Goal: Task Accomplishment & Management: Complete application form

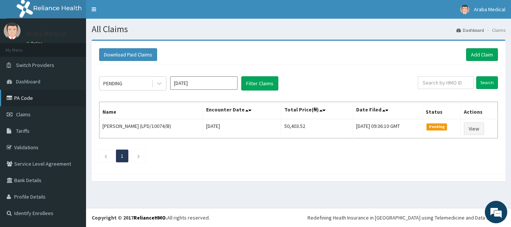
click at [25, 95] on link "PA Code" at bounding box center [43, 98] width 86 height 16
click at [450, 86] on input "text" at bounding box center [446, 82] width 56 height 13
paste input "IBL/10153/A"
type input "IBL/10153/A"
click at [484, 82] on input "Search" at bounding box center [487, 82] width 22 height 13
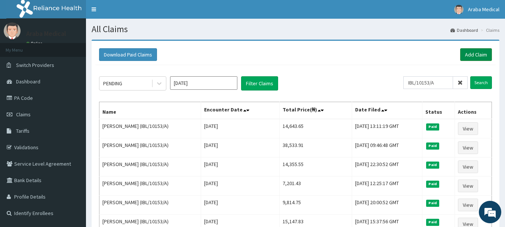
click at [481, 53] on link "Add Claim" at bounding box center [476, 54] width 32 height 13
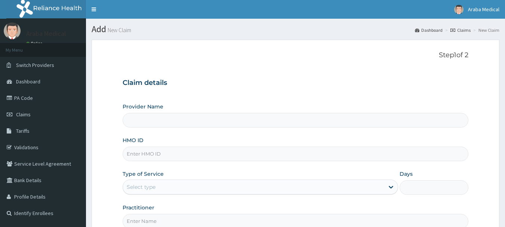
click at [263, 159] on input "HMO ID" at bounding box center [296, 154] width 346 height 15
paste input "IBL/10153/A"
type input "IBL/10153/A"
type input "Araba Medical Centre"
type input "IBL/10153/A"
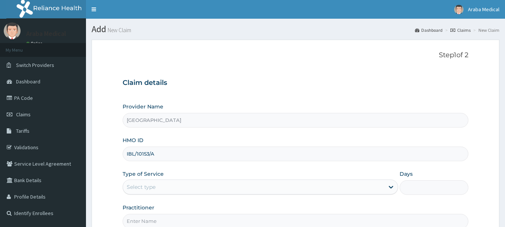
click at [321, 185] on div "Select type" at bounding box center [253, 187] width 261 height 12
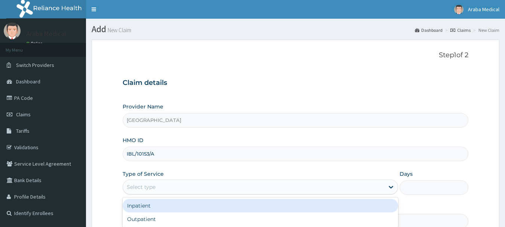
click at [322, 186] on div "Select type" at bounding box center [253, 187] width 261 height 12
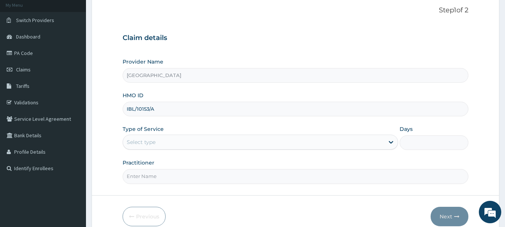
scroll to position [46, 0]
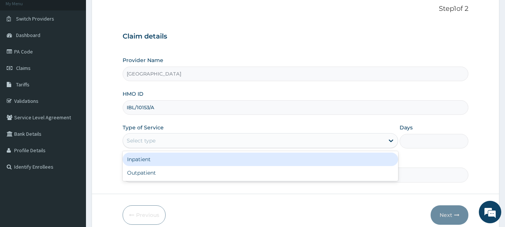
click at [329, 137] on div "Select type" at bounding box center [253, 141] width 261 height 12
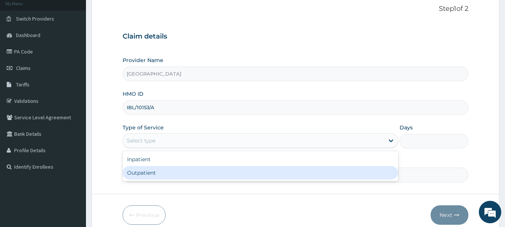
click at [268, 167] on div "Outpatient" at bounding box center [261, 172] width 276 height 13
type input "1"
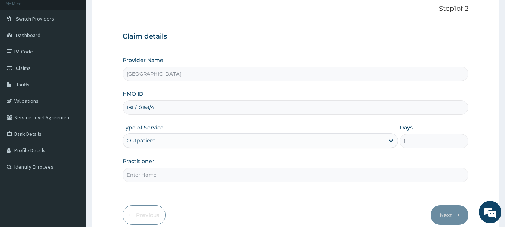
click at [307, 176] on input "Practitioner" at bounding box center [296, 174] width 346 height 15
type input "dr osunsami"
click at [445, 215] on button "Next" at bounding box center [450, 214] width 38 height 19
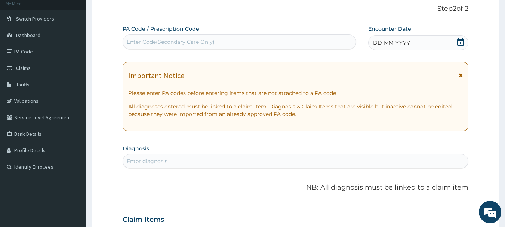
click at [306, 44] on div "Enter Code(Secondary Care Only)" at bounding box center [239, 42] width 233 height 12
paste input "PA/8AB202"
type input "PA/8AB202"
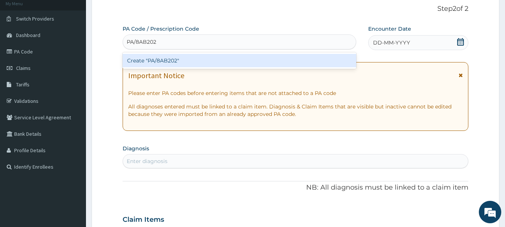
click at [302, 62] on div "Create "PA/8AB202"" at bounding box center [240, 60] width 234 height 13
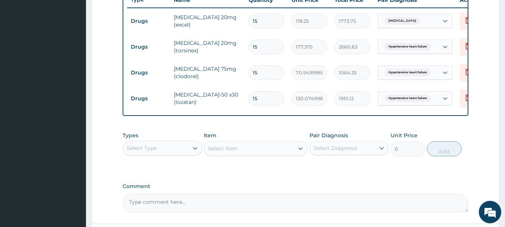
scroll to position [360, 0]
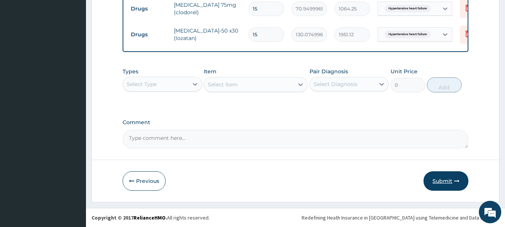
click at [446, 179] on button "Submit" at bounding box center [446, 180] width 45 height 19
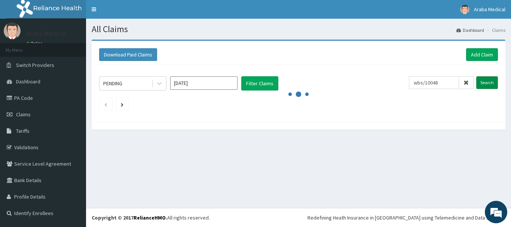
click at [492, 82] on input "Search" at bounding box center [487, 82] width 22 height 13
click at [446, 83] on input "wbs/10048" at bounding box center [434, 82] width 50 height 13
type input "wbs/10048/d"
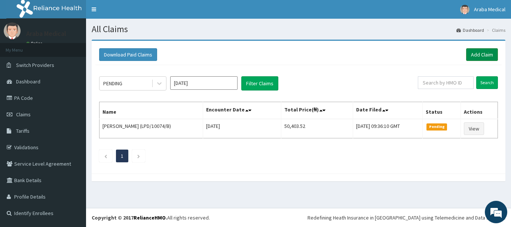
click at [483, 55] on link "Add Claim" at bounding box center [482, 54] width 32 height 13
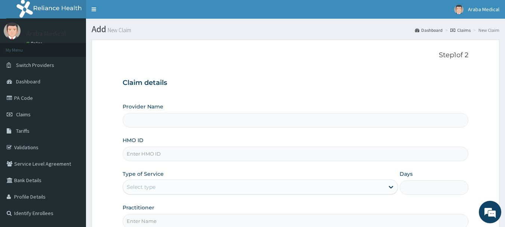
type input "[GEOGRAPHIC_DATA]"
click at [382, 149] on input "HMO ID" at bounding box center [296, 154] width 346 height 15
type input "WBS/10048/d"
click at [467, 28] on link "Claims" at bounding box center [460, 30] width 20 height 6
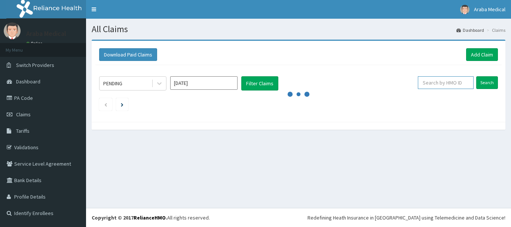
click at [441, 83] on input "text" at bounding box center [446, 82] width 56 height 13
paste input "WBS/10048/d"
type input "WBS/10048"
click at [489, 82] on input "Search" at bounding box center [487, 82] width 22 height 13
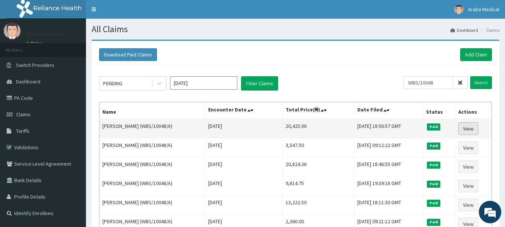
click at [472, 130] on link "View" at bounding box center [468, 128] width 20 height 13
